Goal: Use online tool/utility: Use online tool/utility

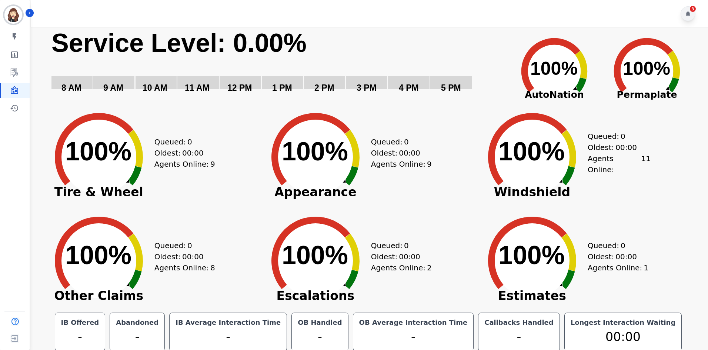
click at [685, 17] on div "3" at bounding box center [687, 13] width 15 height 15
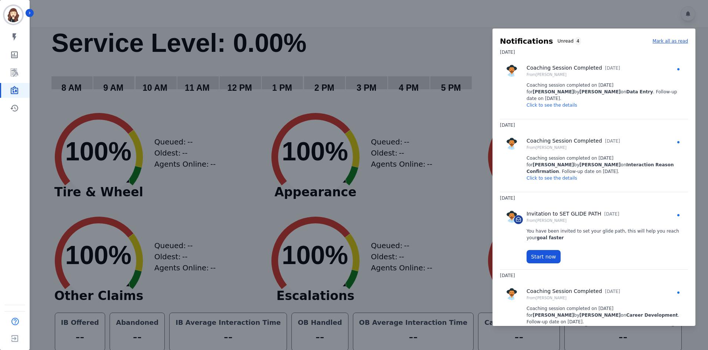
click at [687, 16] on div at bounding box center [354, 175] width 708 height 350
